Goal: Information Seeking & Learning: Learn about a topic

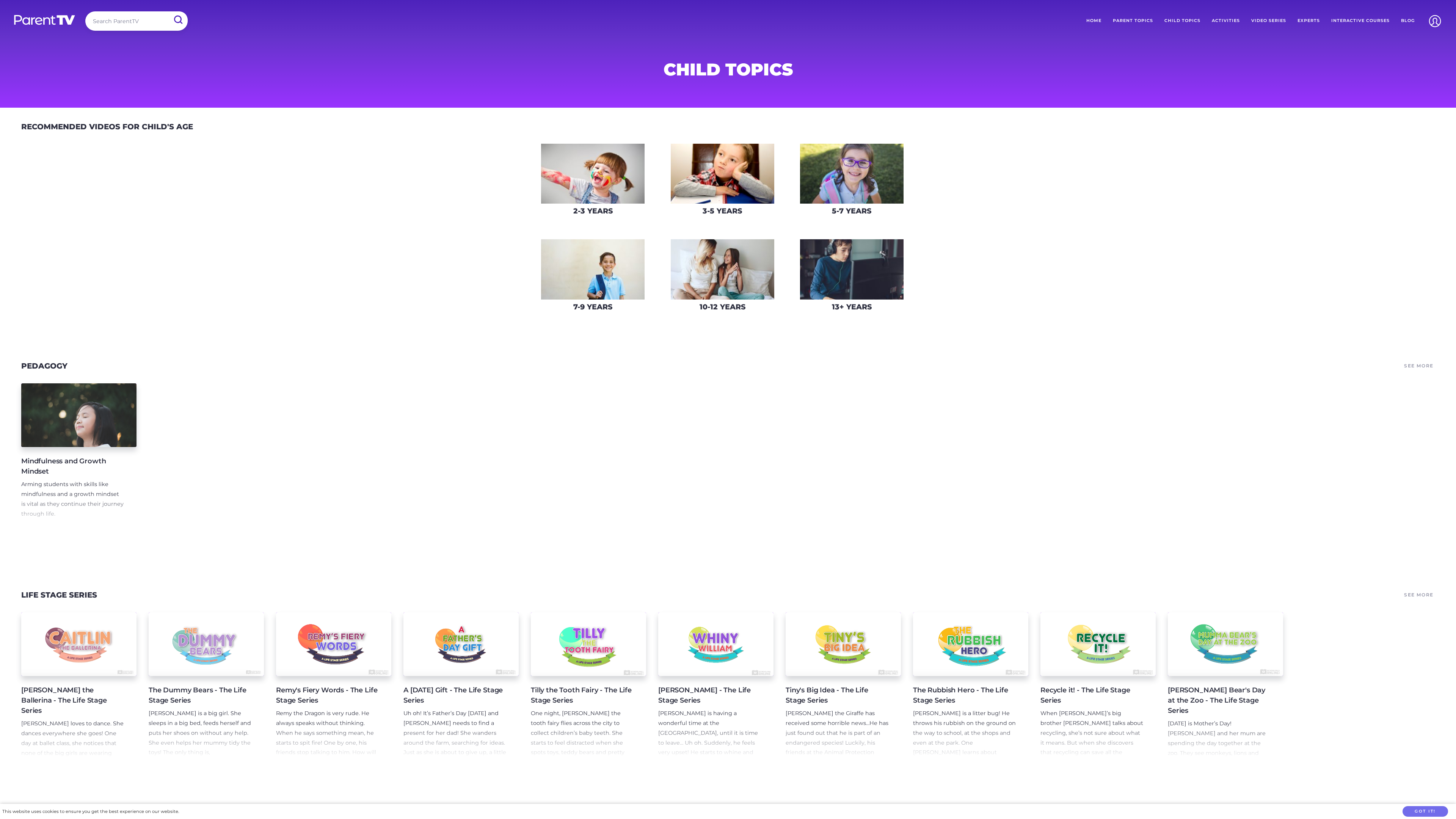
click at [44, 366] on link "Pedagogy" at bounding box center [44, 366] width 46 height 9
